Goal: Information Seeking & Learning: Learn about a topic

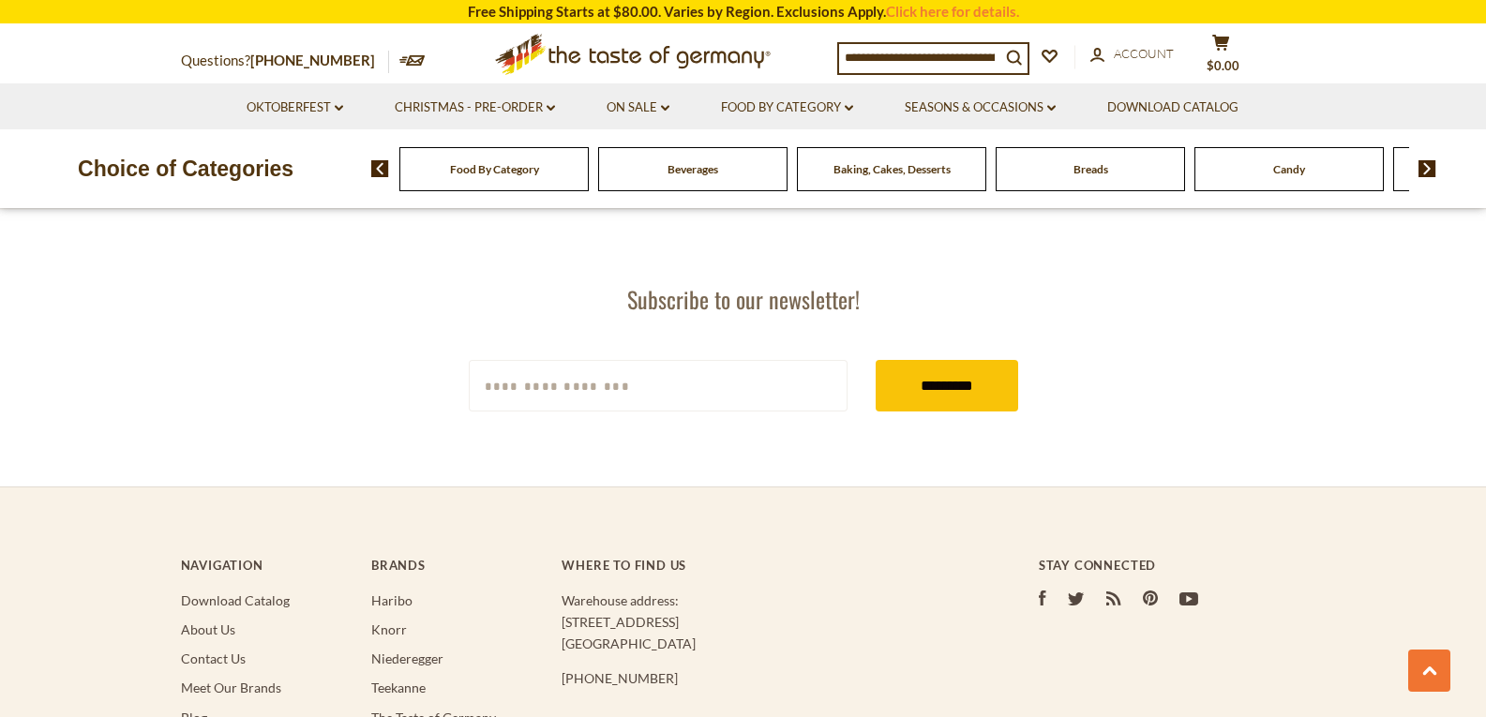
scroll to position [3507, 0]
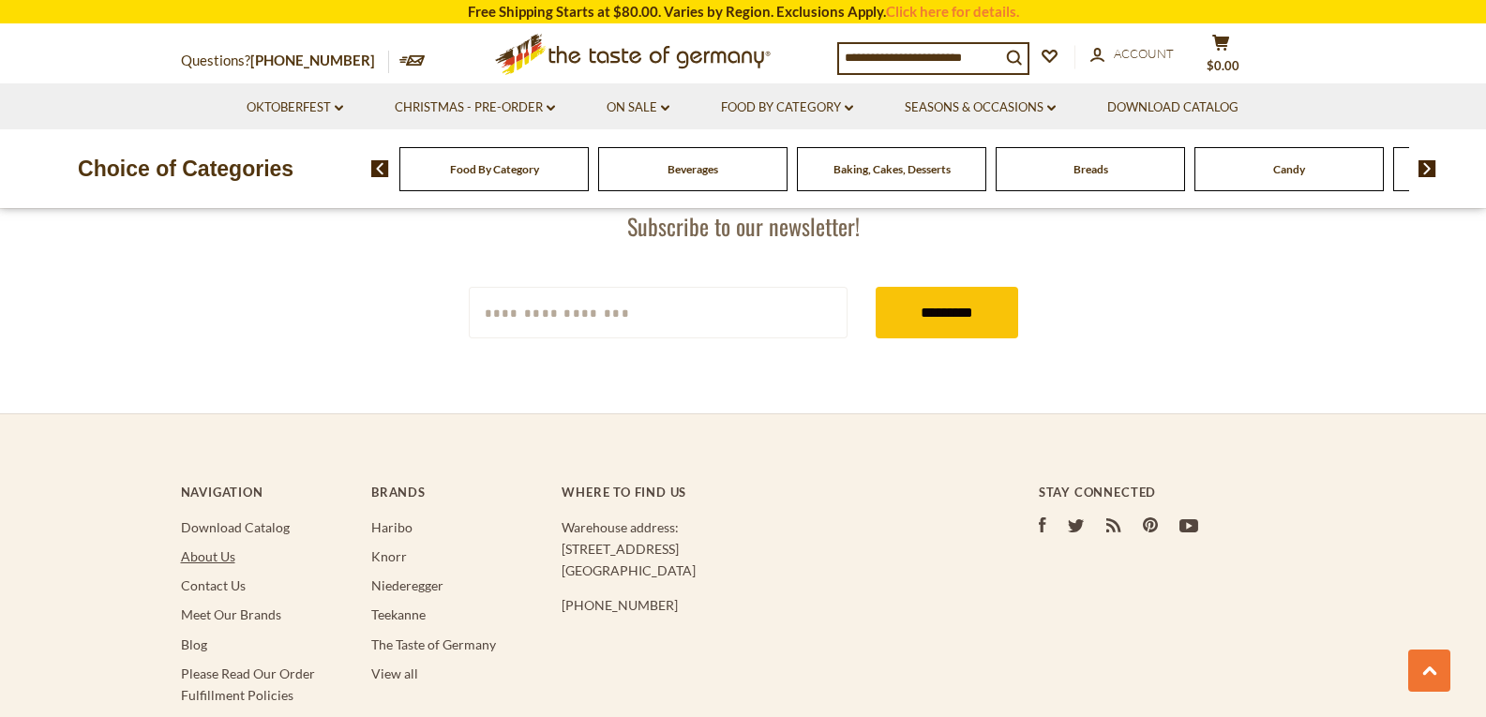
click at [222, 549] on link "About Us" at bounding box center [208, 557] width 54 height 16
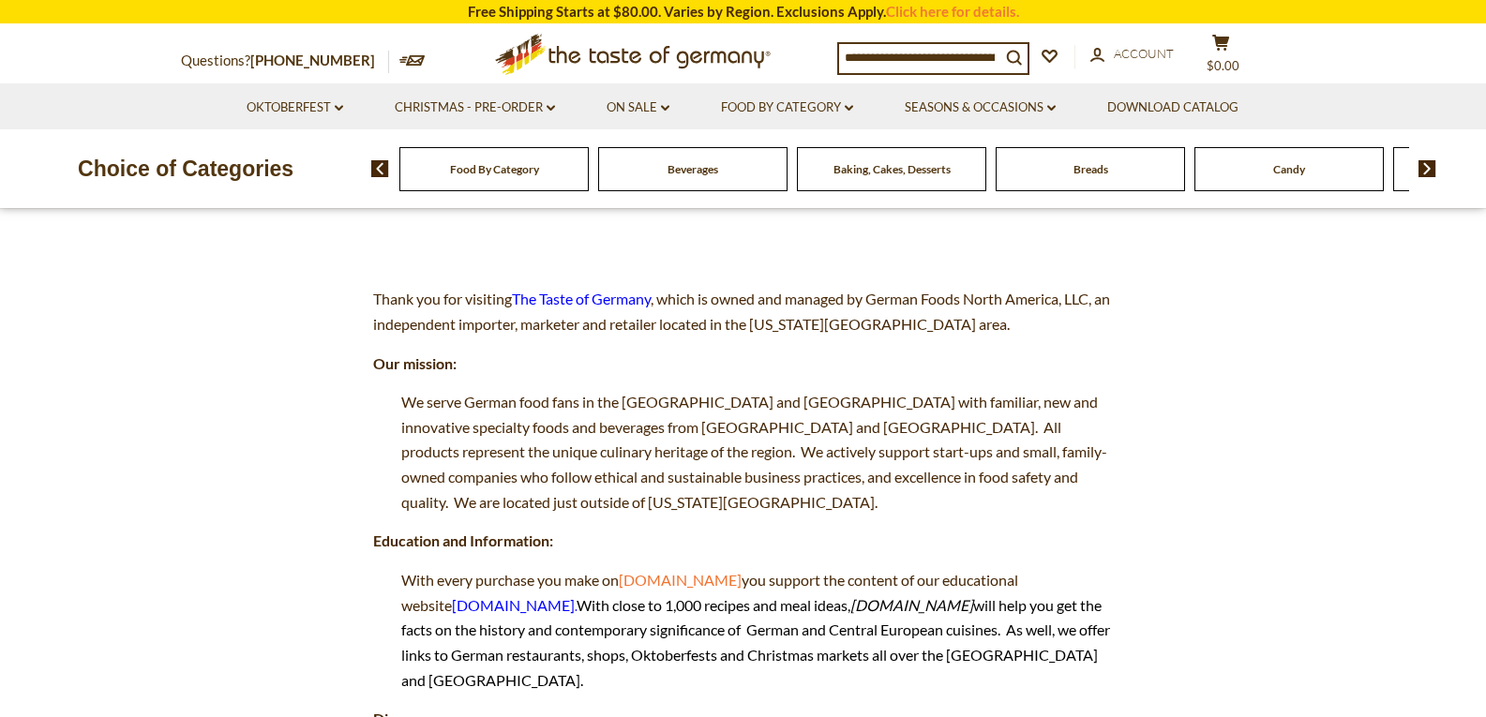
scroll to position [188, 0]
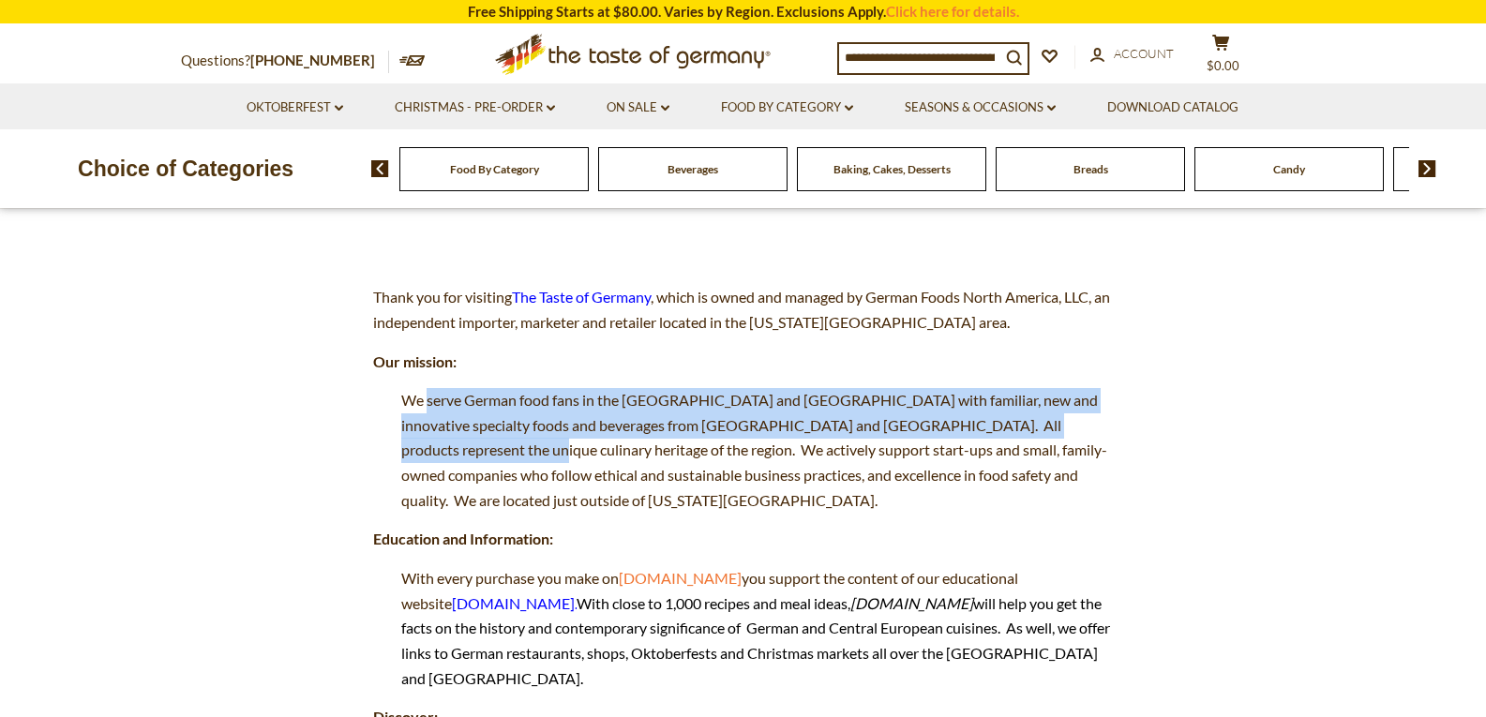
drag, startPoint x: 429, startPoint y: 399, endPoint x: 455, endPoint y: 444, distance: 50.8
click at [455, 444] on span "We serve German food fans in the US and Canada with familiar, new and innovativ…" at bounding box center [754, 450] width 706 height 118
copy span "serve German food fans in the US and Canada with familiar, new and innovative s…"
